Goal: Information Seeking & Learning: Learn about a topic

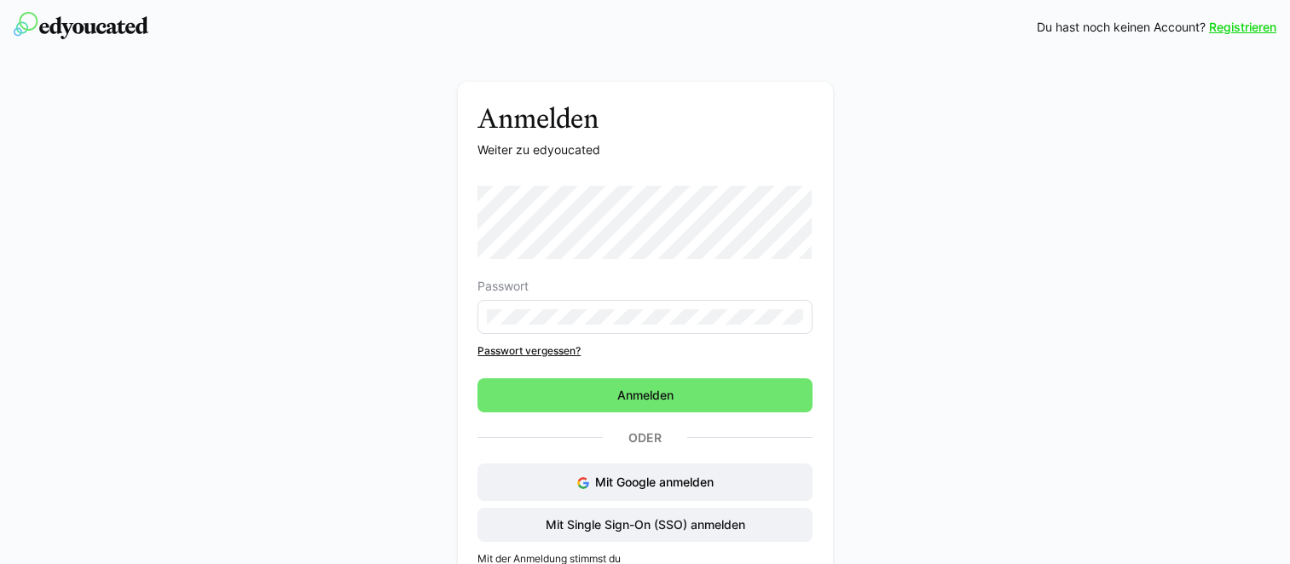
scroll to position [44, 0]
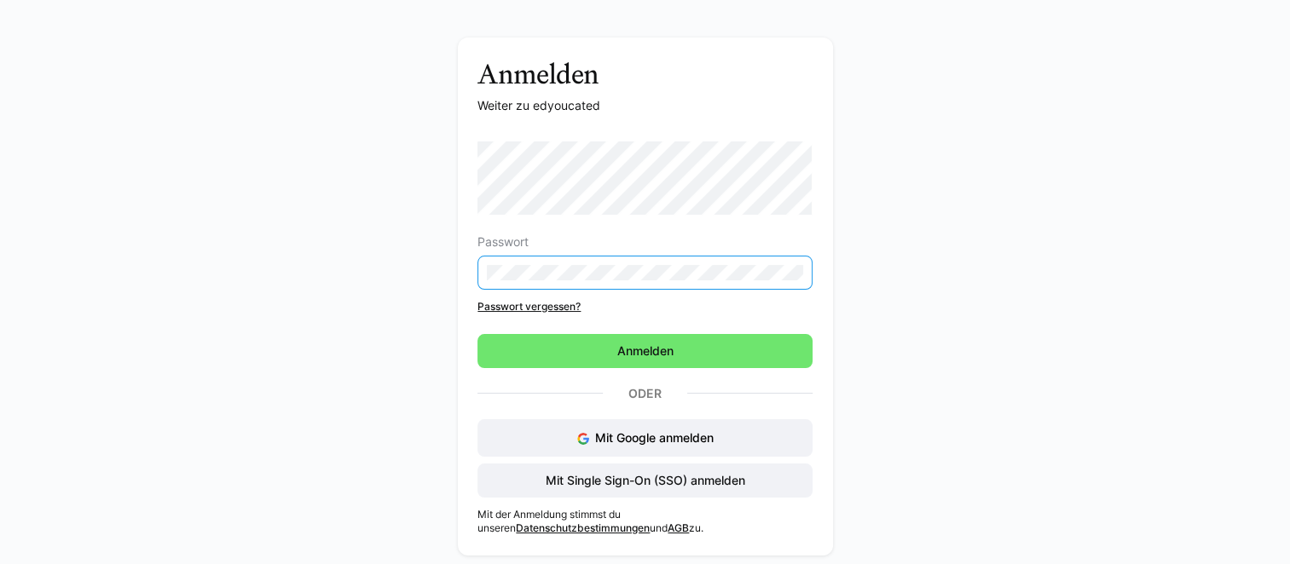
click at [419, 250] on div "Anmelden Weiter zu edyoucated Passwort Passwort vergessen? Anmelden Oder Mit Go…" at bounding box center [645, 301] width 961 height 527
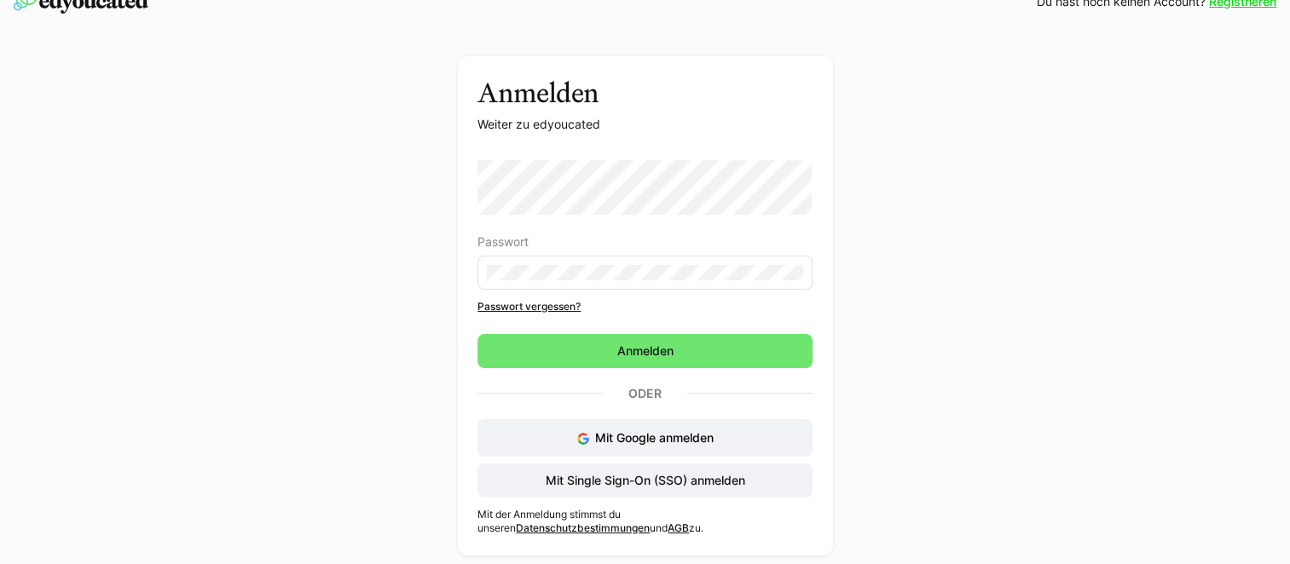
scroll to position [25, 0]
click at [316, 244] on div "Anmelden Weiter zu edyoucated Passwort Passwort vergessen? Anmelden Oder Mit Go…" at bounding box center [645, 311] width 961 height 508
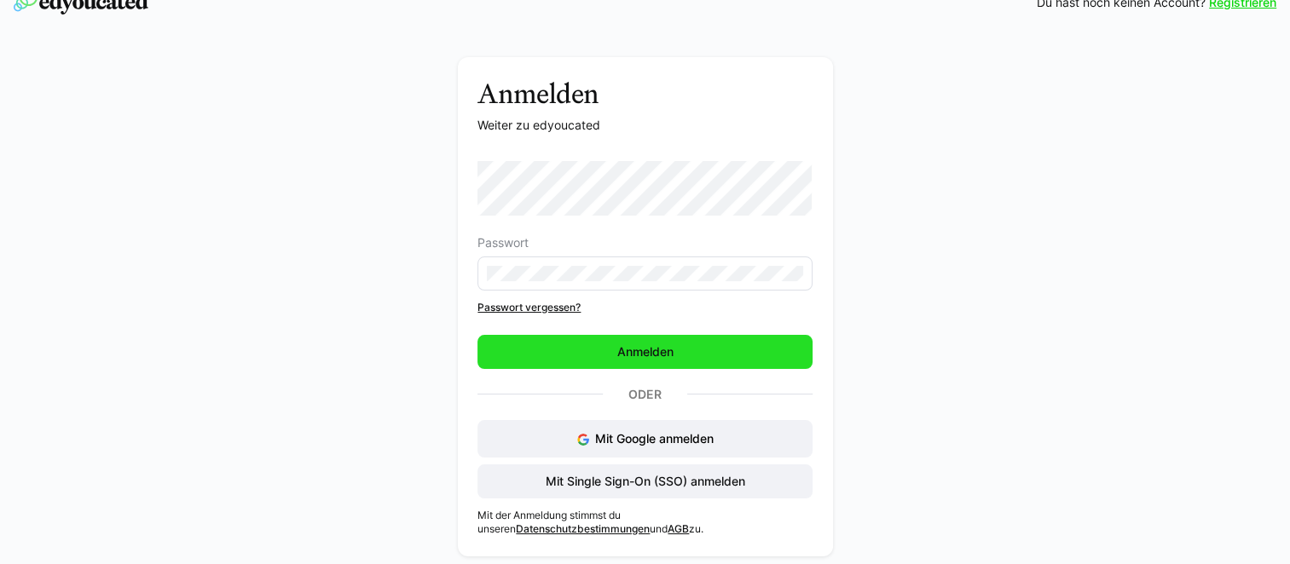
click at [576, 357] on span "Anmelden" at bounding box center [644, 352] width 334 height 34
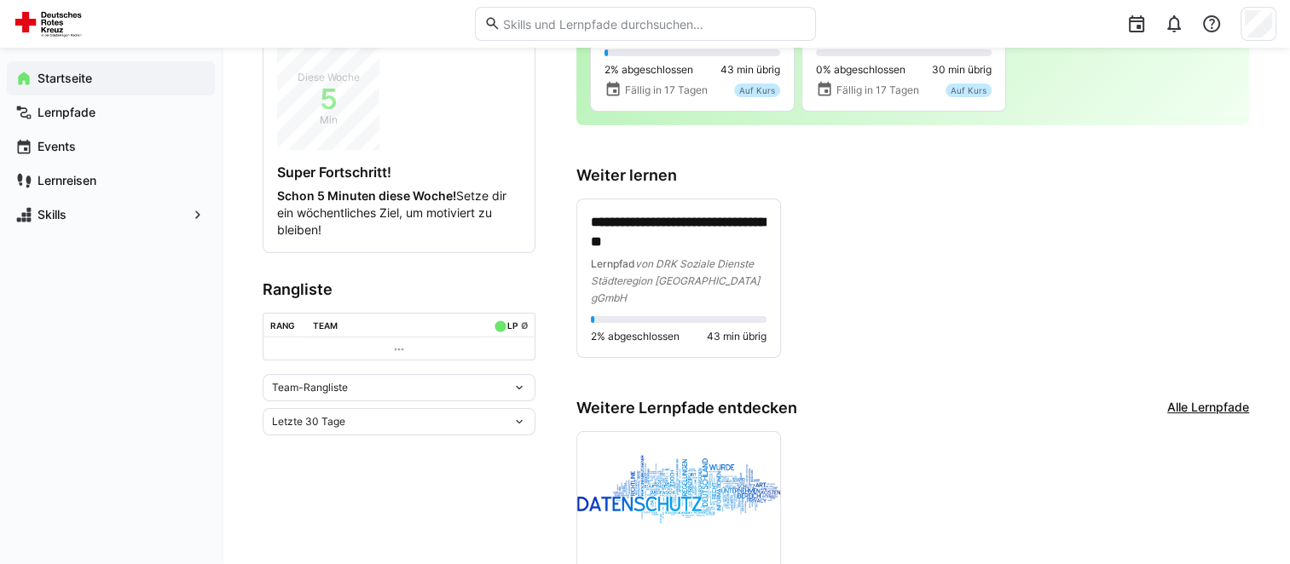
scroll to position [353, 0]
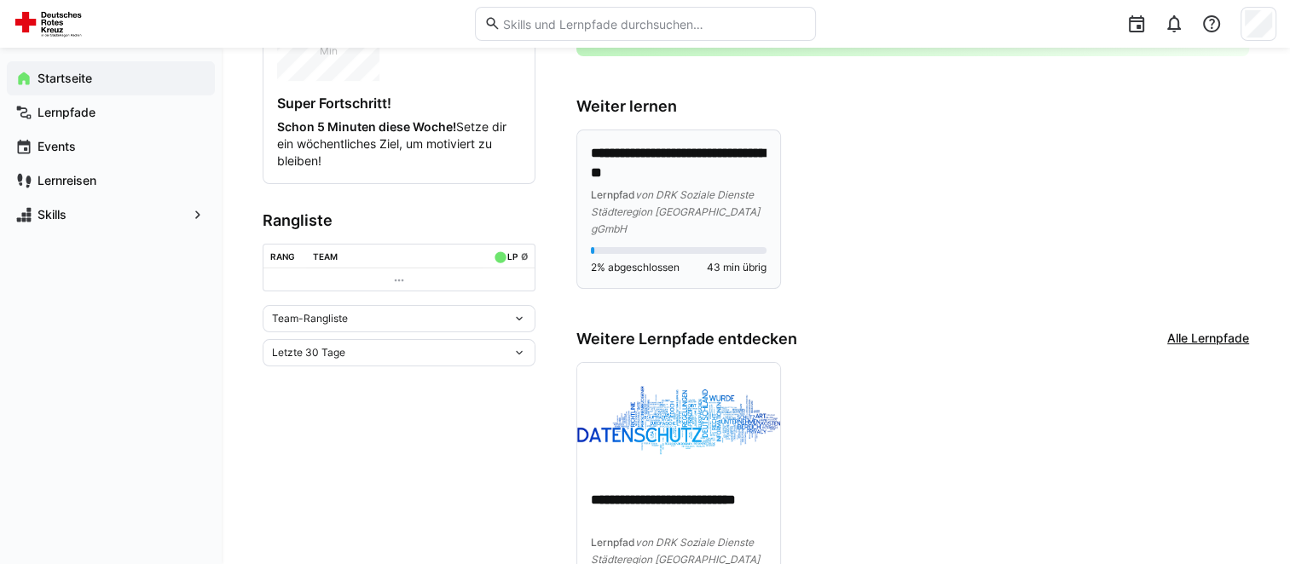
click at [641, 188] on span "von DRK Soziale Dienste Städteregion [GEOGRAPHIC_DATA] gGmbH" at bounding box center [675, 211] width 169 height 47
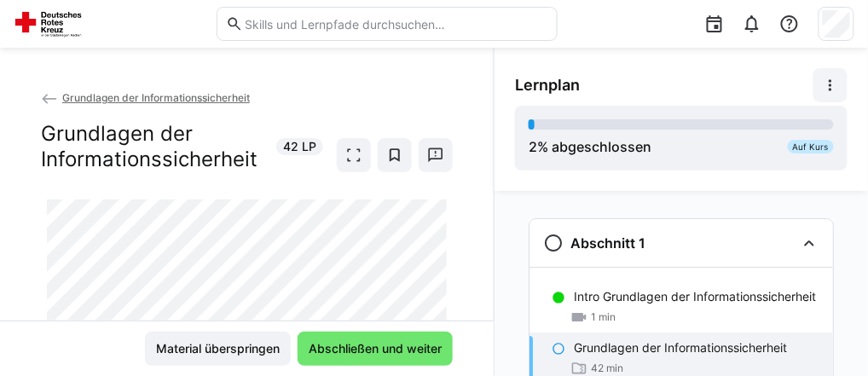
click at [833, 84] on eds-icon at bounding box center [830, 85] width 17 height 17
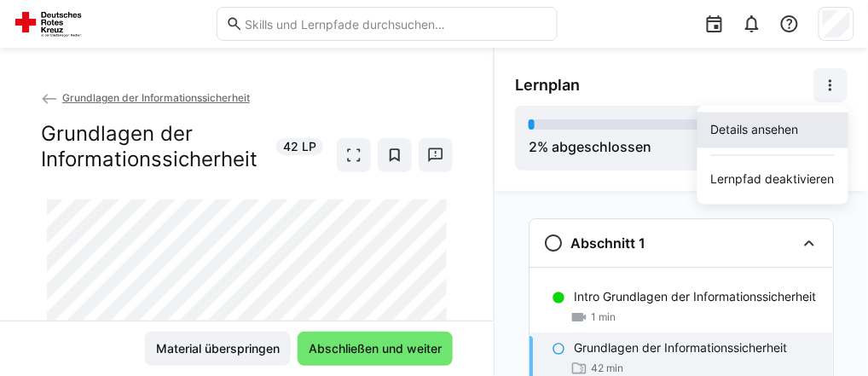
click at [800, 126] on div "Details ansehen" at bounding box center [773, 130] width 124 height 17
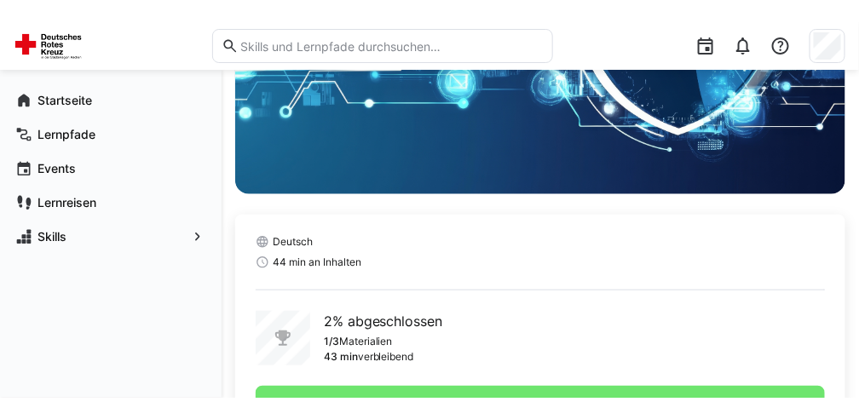
scroll to position [248, 0]
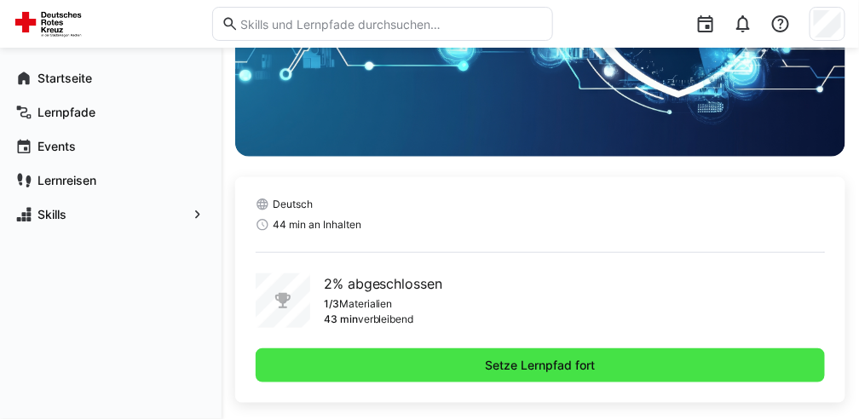
click at [491, 366] on span "Setze Lernpfad fort" at bounding box center [540, 365] width 115 height 17
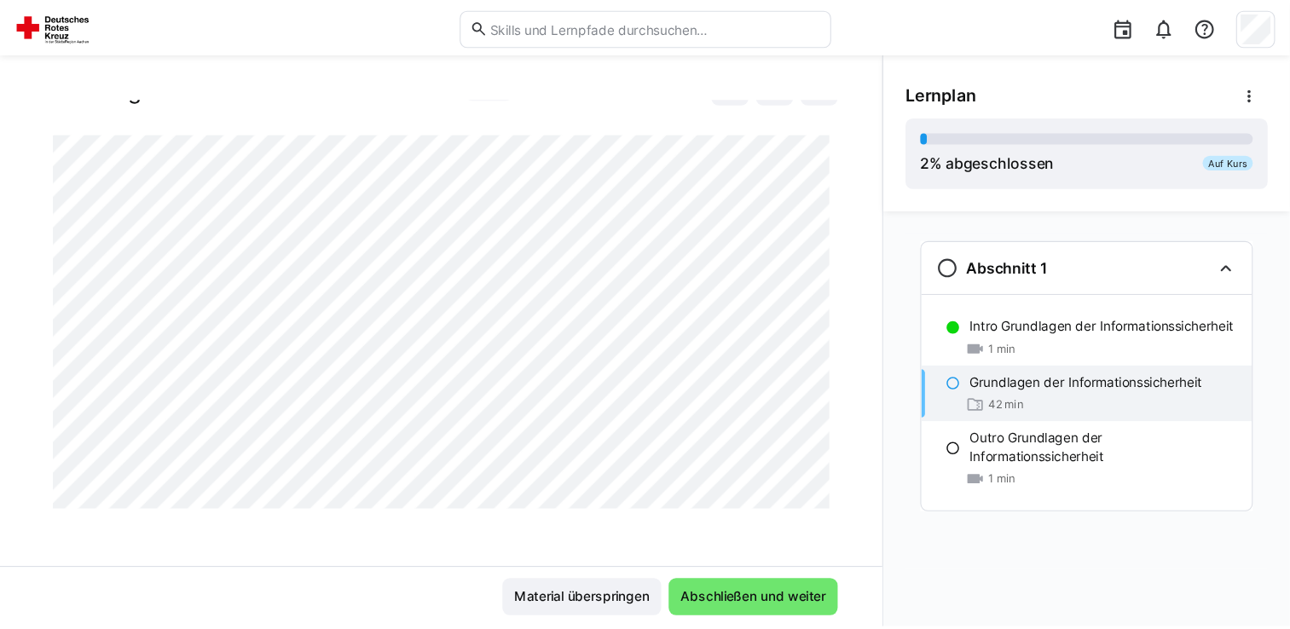
scroll to position [39, 0]
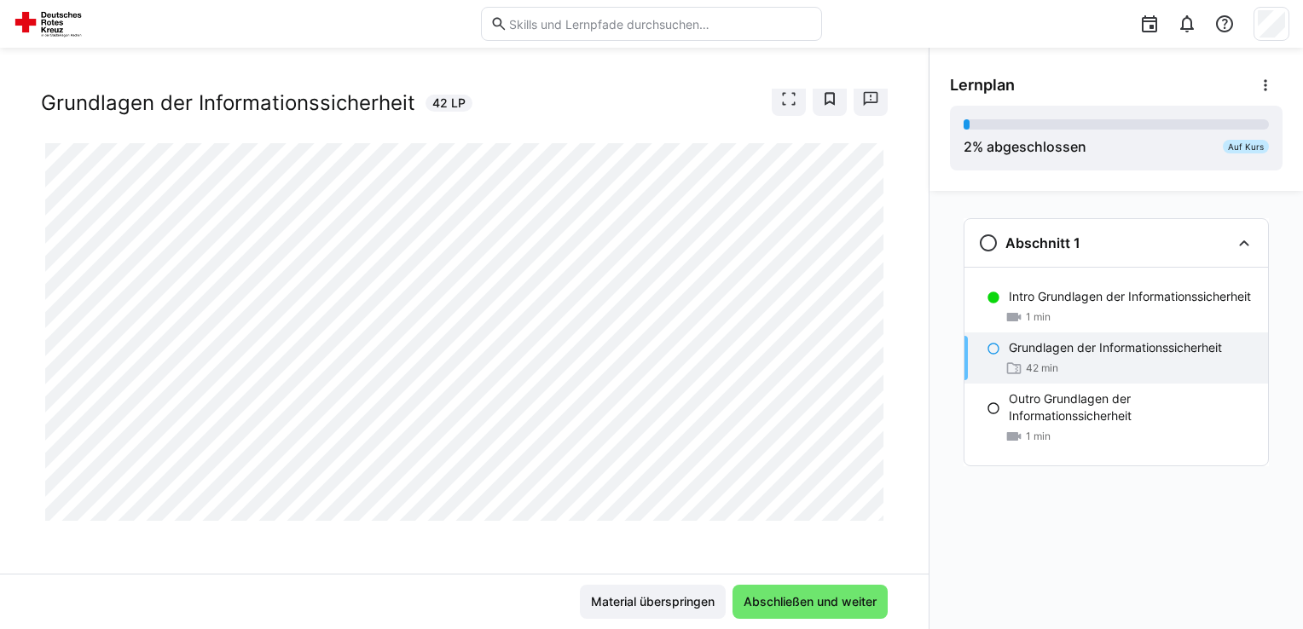
drag, startPoint x: 1136, startPoint y: 543, endPoint x: 1075, endPoint y: 581, distance: 71.7
click at [1075, 564] on div "Abschnitt 1 Intro Grundlagen der Informationssicherheit 1 min Grundlagen der In…" at bounding box center [1115, 410] width 373 height 438
click at [1257, 95] on span at bounding box center [1265, 85] width 34 height 34
click at [991, 106] on div "2 % abgeschlossen Auf Kurs" at bounding box center [1116, 138] width 332 height 65
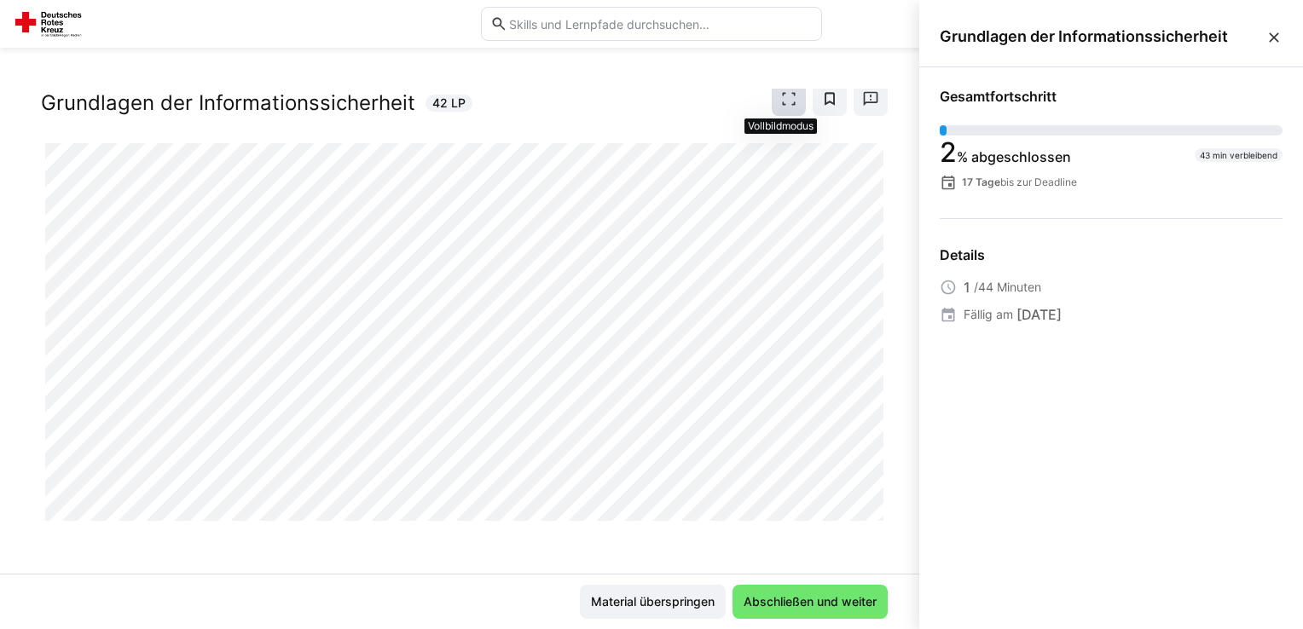
click at [787, 102] on eds-icon at bounding box center [788, 98] width 17 height 17
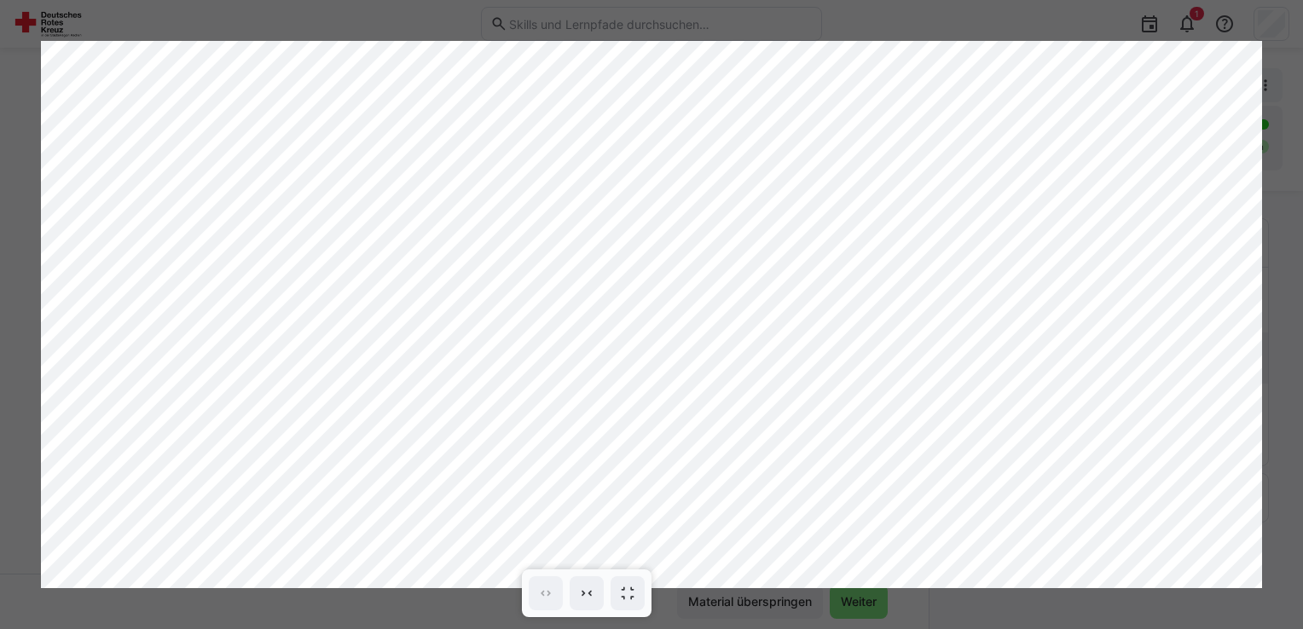
click at [135, 9] on div at bounding box center [651, 314] width 1303 height 629
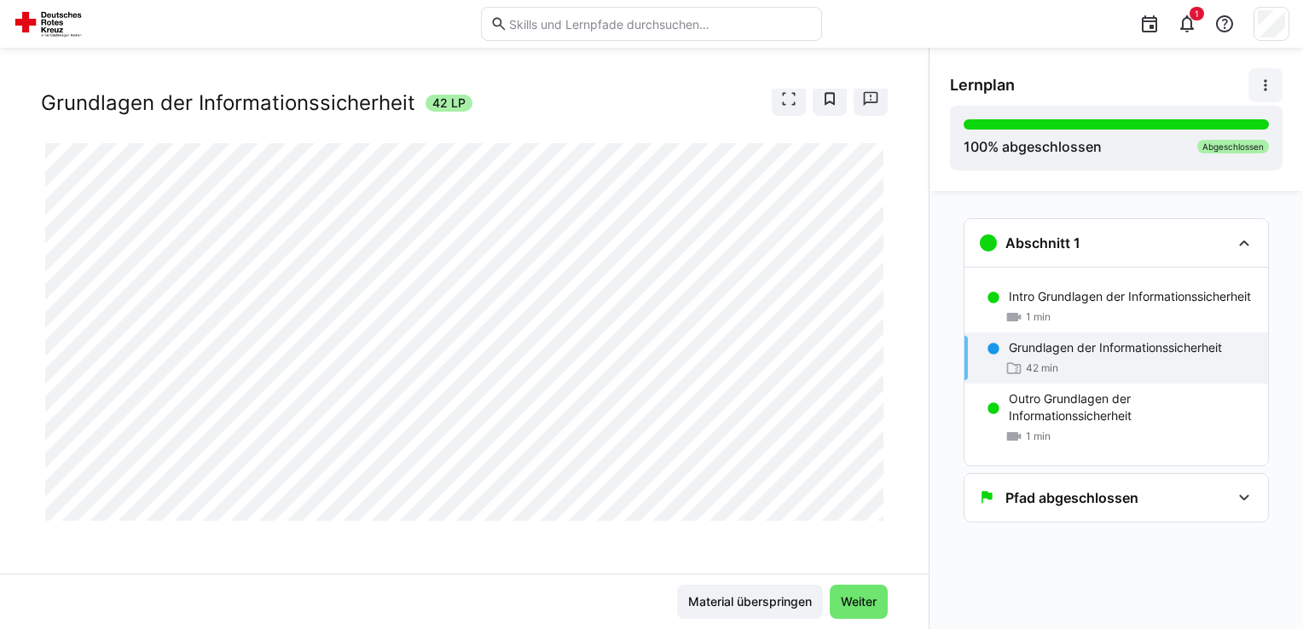
click at [1149, 355] on p "Grundlagen der Informationssicherheit" at bounding box center [1115, 347] width 213 height 17
click at [858, 564] on span "Weiter" at bounding box center [858, 602] width 58 height 34
click at [857, 564] on span "Weiter" at bounding box center [858, 601] width 41 height 17
click at [1078, 505] on h3 "Pfad abgeschlossen" at bounding box center [1071, 497] width 133 height 17
click at [1074, 558] on p "Congratulations, you've made it!" at bounding box center [1099, 551] width 180 height 17
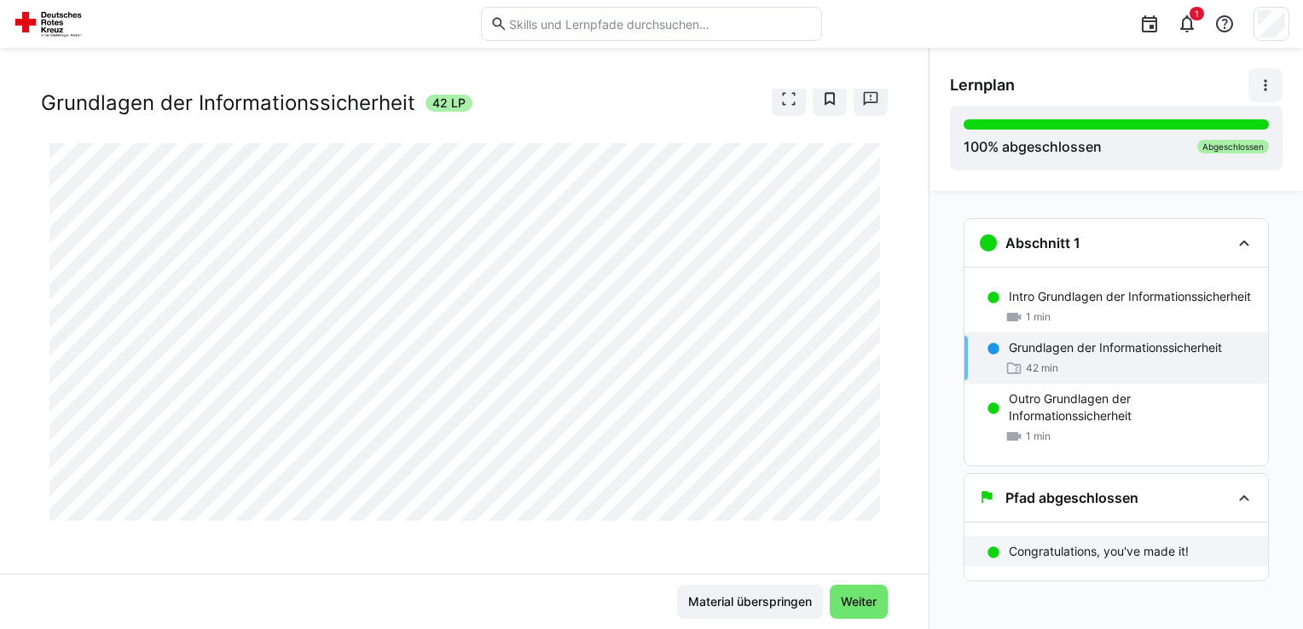
click at [1074, 551] on p "Congratulations, you've made it!" at bounding box center [1099, 551] width 180 height 17
click at [1009, 552] on p "Congratulations, you've made it!" at bounding box center [1099, 551] width 180 height 17
click at [62, 26] on img at bounding box center [51, 23] width 75 height 27
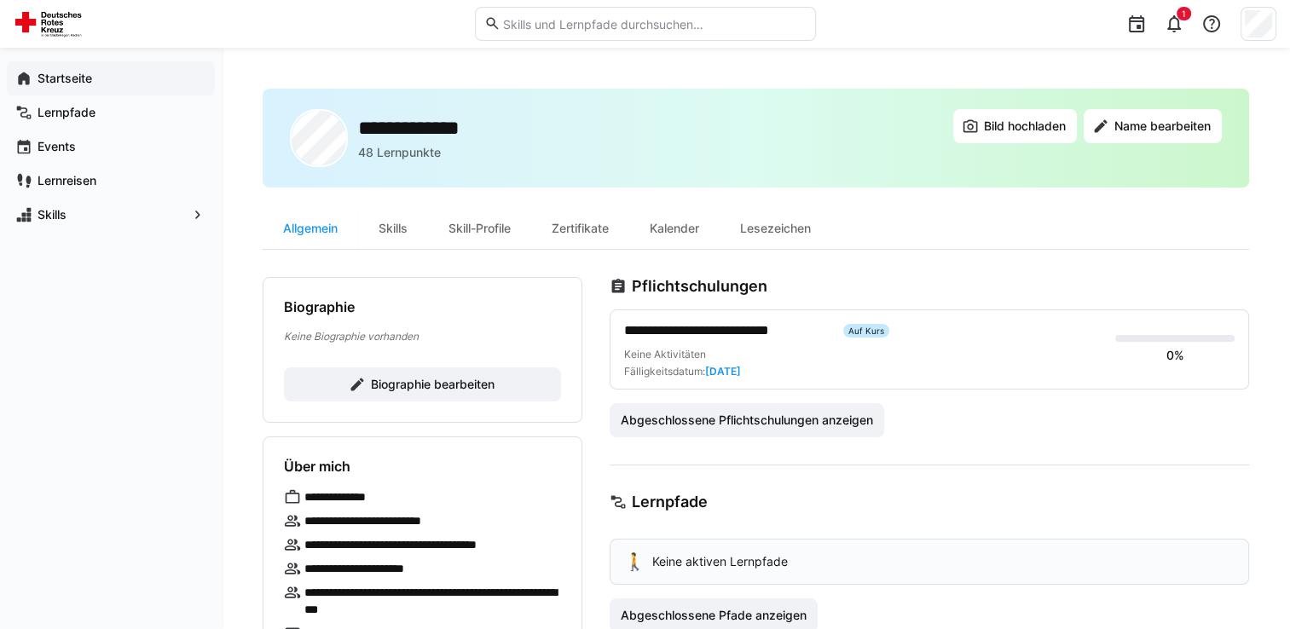
click at [0, 0] on app-navigation-label "Startseite" at bounding box center [0, 0] width 0 height 0
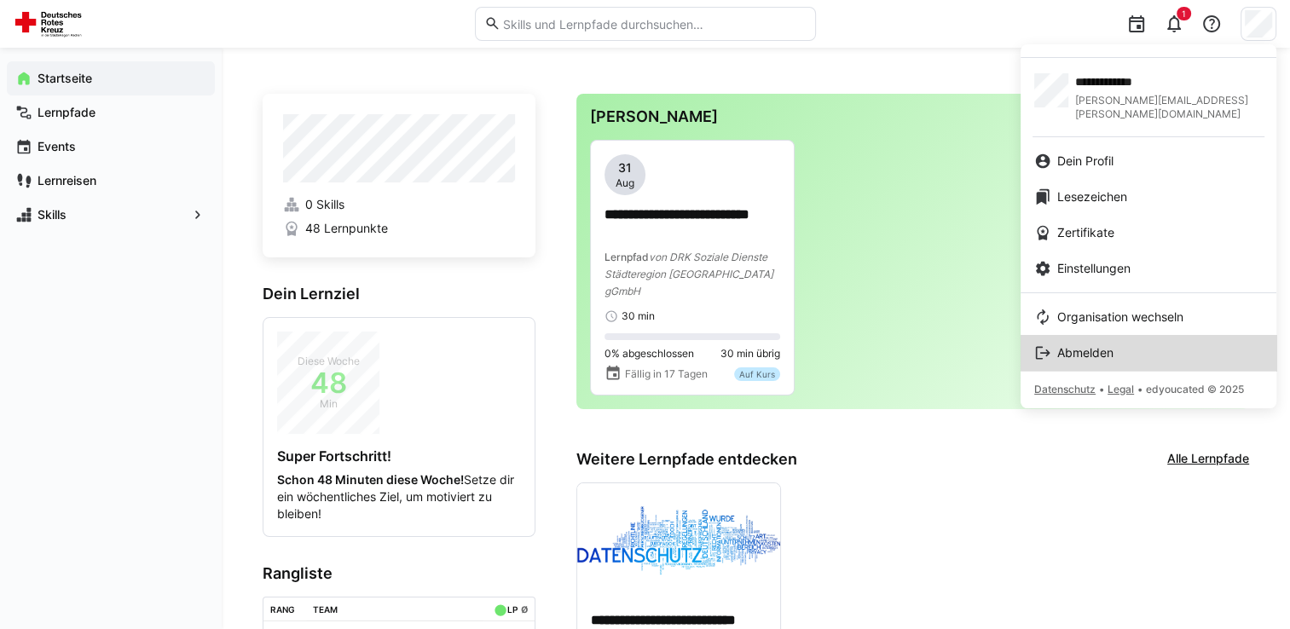
click at [1153, 344] on div "Abmelden" at bounding box center [1148, 352] width 228 height 17
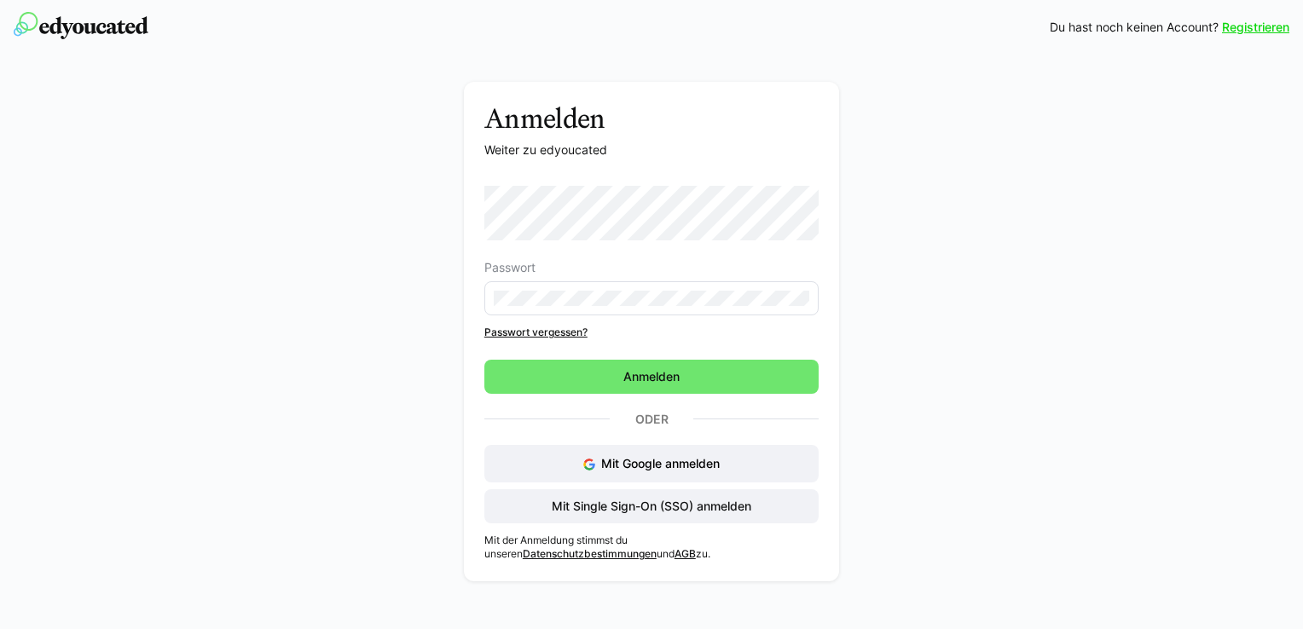
click at [368, 184] on div "Anmelden Weiter zu edyoucated Passwort Passwort vergessen? Anmelden Oder Mit Go…" at bounding box center [651, 336] width 961 height 508
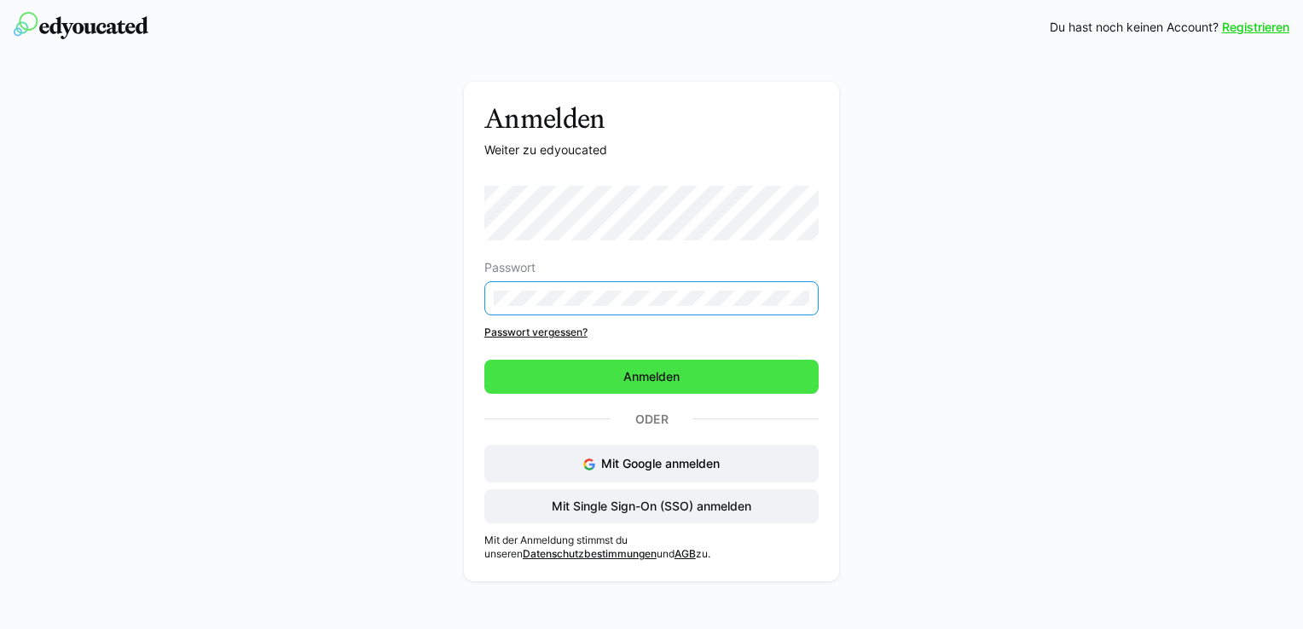
click at [672, 387] on span "Anmelden" at bounding box center [651, 377] width 334 height 34
